Goal: Find specific page/section: Find specific page/section

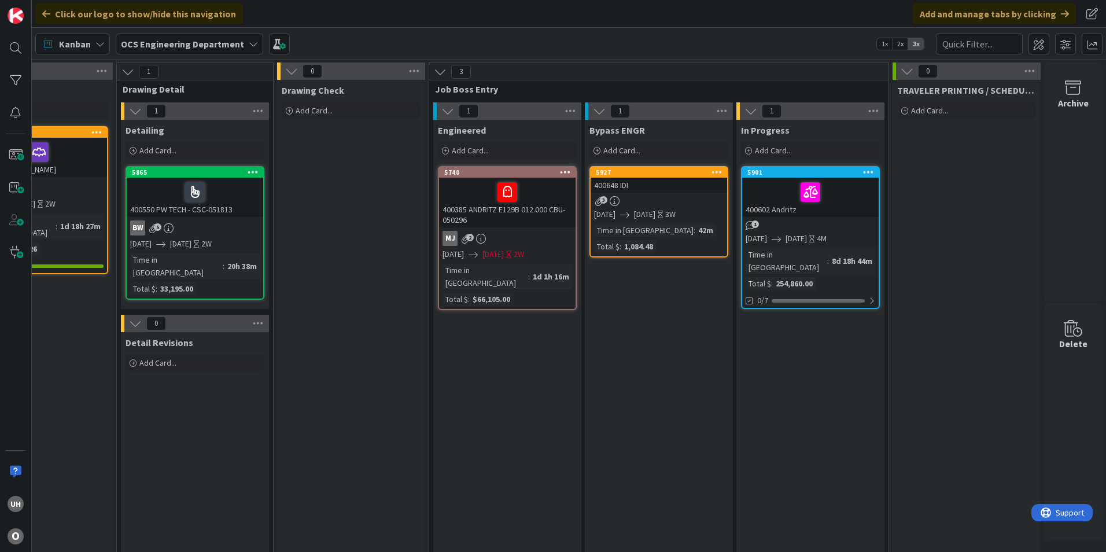
click at [643, 200] on div "3" at bounding box center [659, 201] width 136 height 10
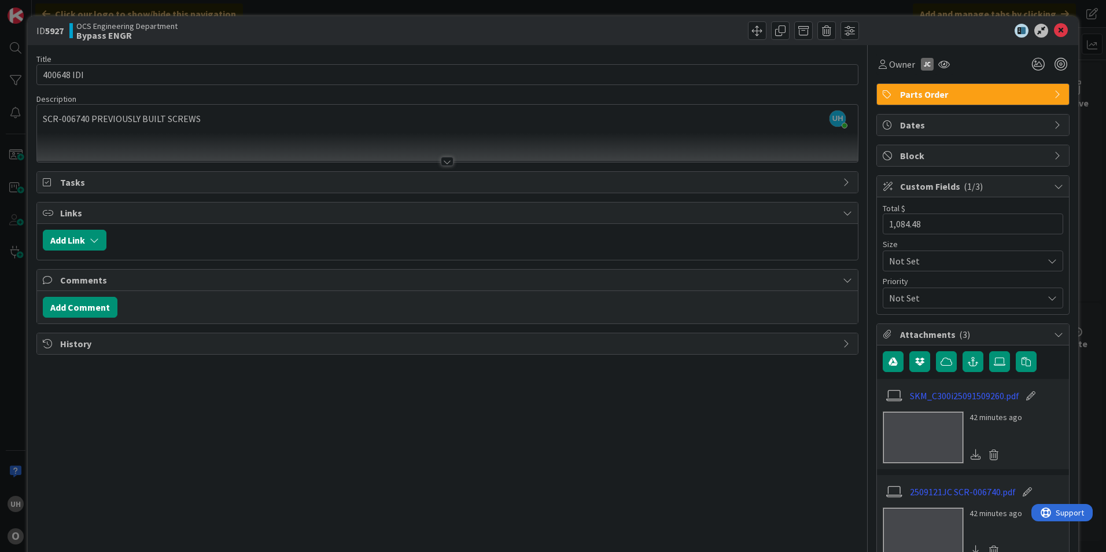
click at [442, 160] on div at bounding box center [447, 161] width 13 height 9
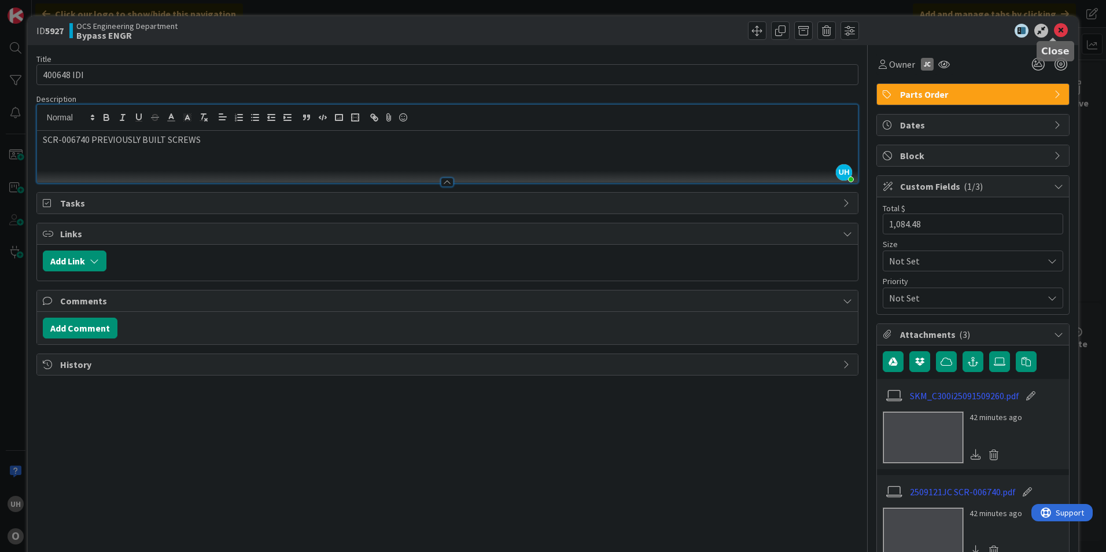
click at [1054, 27] on icon at bounding box center [1061, 31] width 14 height 14
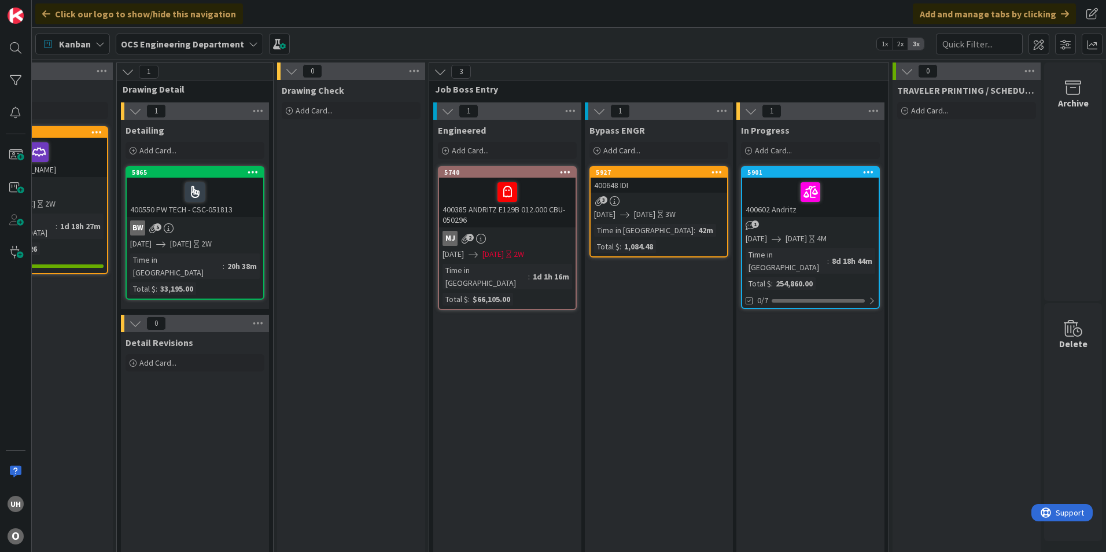
click at [656, 190] on div "400648 IDI" at bounding box center [659, 185] width 136 height 15
